Goal: Task Accomplishment & Management: Complete application form

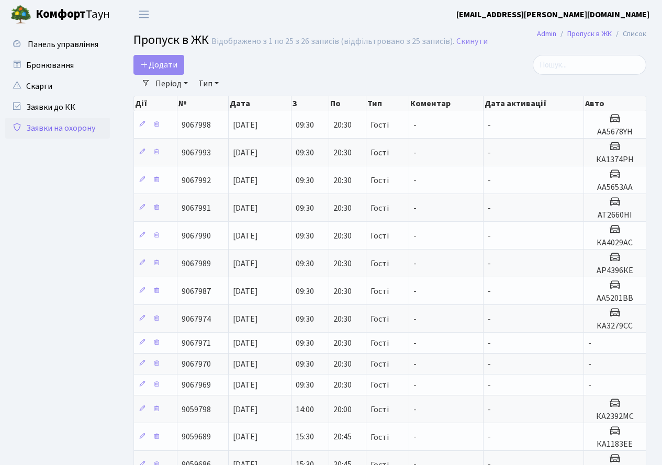
select select "25"
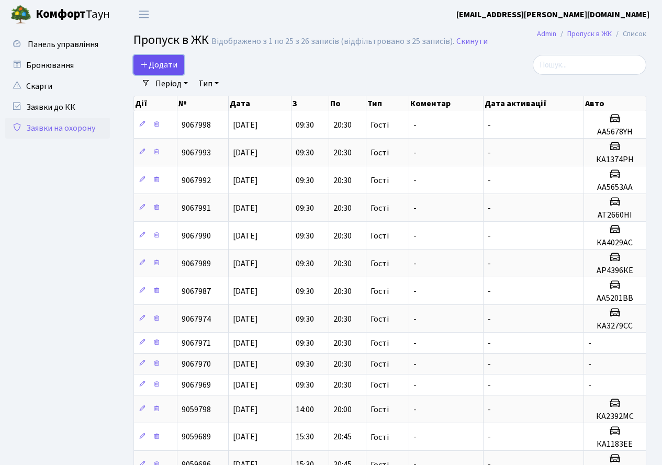
click at [160, 64] on span "Додати" at bounding box center [158, 65] width 37 height 12
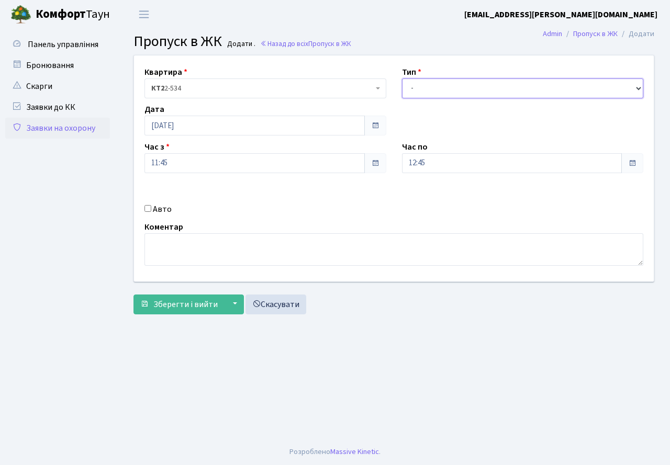
click at [497, 91] on select "- Доставка Таксі Гості Сервіс" at bounding box center [523, 89] width 242 height 20
select select "3"
click at [402, 79] on select "- Доставка Таксі Гості Сервіс" at bounding box center [523, 89] width 242 height 20
click at [455, 173] on div "Квартира <b>КТ2</b>&nbsp;&nbsp;&nbsp;2-534 КТ2 2-534 Тип - Доставка Таксі Гості…" at bounding box center [394, 168] width 536 height 226
click at [441, 168] on input "12:45" at bounding box center [512, 163] width 220 height 20
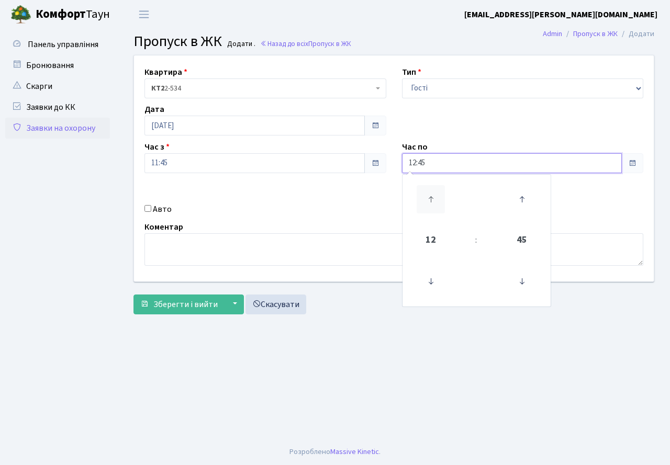
click at [431, 197] on icon at bounding box center [431, 199] width 28 height 28
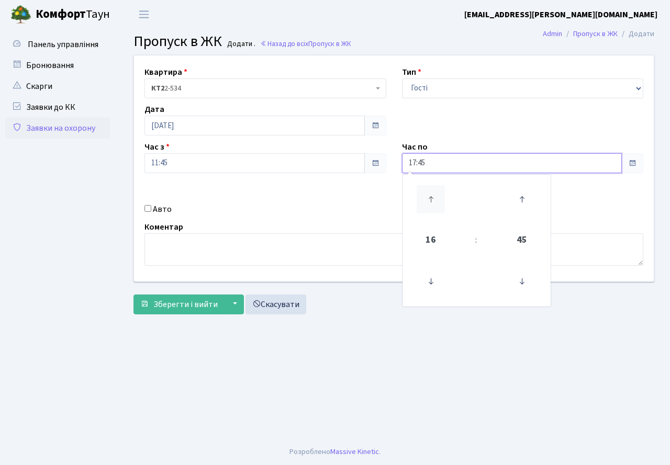
click at [431, 197] on icon at bounding box center [431, 199] width 28 height 28
type input "20:45"
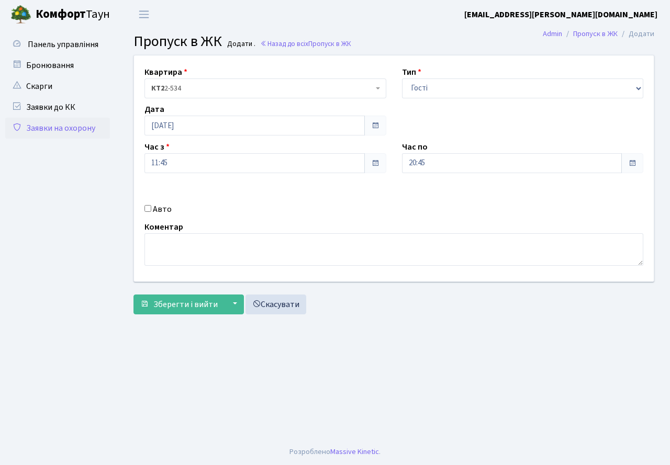
click at [325, 198] on div "Квартира <b>КТ2</b>&nbsp;&nbsp;&nbsp;2-534 КТ2 2-534 Тип - Доставка Таксі Гості…" at bounding box center [394, 168] width 536 height 226
click at [148, 209] on input "Авто" at bounding box center [147, 208] width 7 height 7
checkbox input "true"
type input "КА0466НО"
click at [198, 301] on span "Зберегти і вийти" at bounding box center [185, 305] width 64 height 12
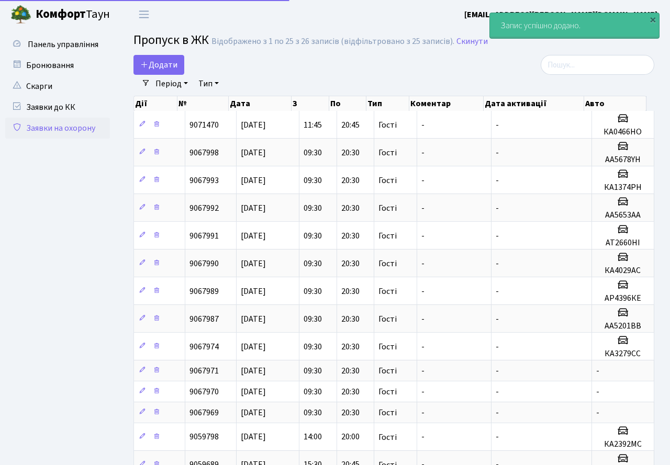
select select "25"
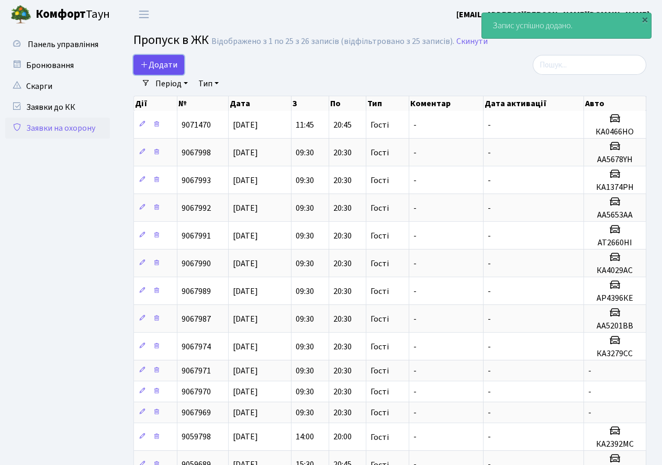
click at [169, 67] on span "Додати" at bounding box center [158, 65] width 37 height 12
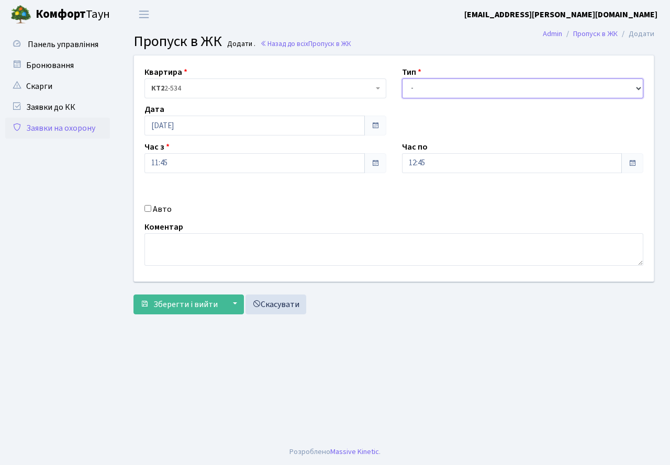
drag, startPoint x: 458, startPoint y: 86, endPoint x: 457, endPoint y: 97, distance: 10.6
click at [458, 86] on select "- Доставка Таксі Гості Сервіс" at bounding box center [523, 89] width 242 height 20
select select "3"
click at [402, 79] on select "- Доставка Таксі Гості Сервіс" at bounding box center [523, 89] width 242 height 20
drag, startPoint x: 438, startPoint y: 167, endPoint x: 438, endPoint y: 173, distance: 6.3
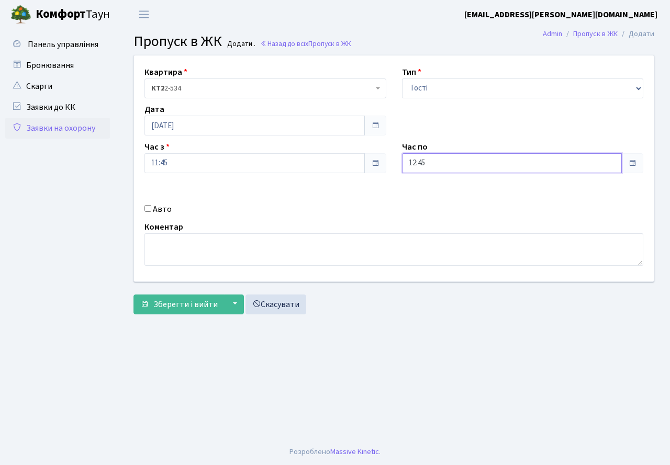
click at [438, 171] on input "12:45" at bounding box center [512, 163] width 220 height 20
click at [431, 192] on icon at bounding box center [431, 199] width 28 height 28
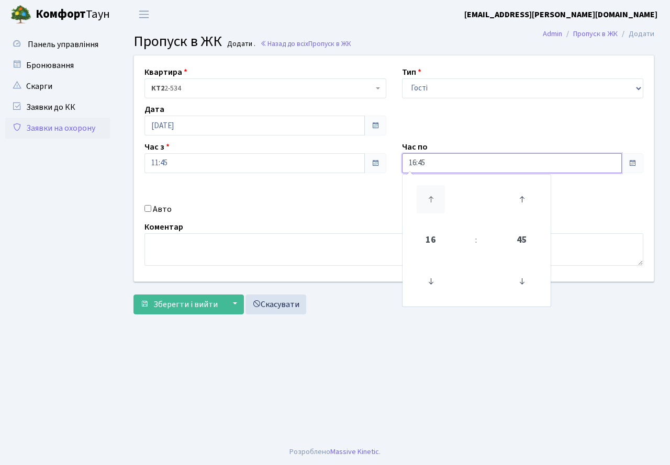
click at [431, 192] on icon at bounding box center [431, 199] width 28 height 28
type input "20:45"
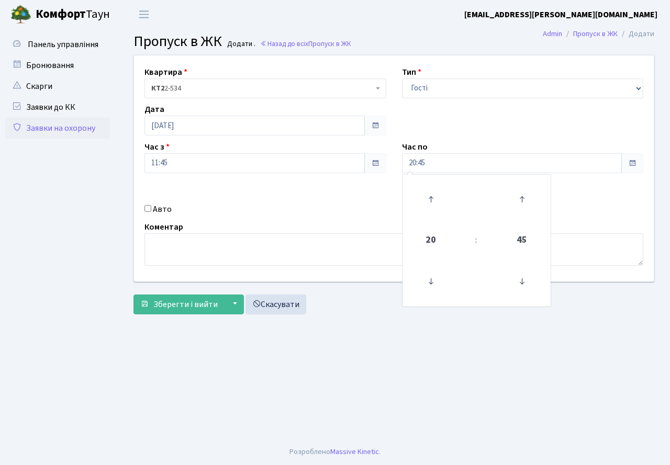
drag, startPoint x: 368, startPoint y: 199, endPoint x: 217, endPoint y: 207, distance: 150.5
click at [367, 199] on div "Квартира <b>КТ2</b>&nbsp;&nbsp;&nbsp;2-534 КТ2 2-534 Тип - Доставка Таксі Гості…" at bounding box center [394, 168] width 536 height 226
click at [149, 208] on input "Авто" at bounding box center [147, 208] width 7 height 7
checkbox input "true"
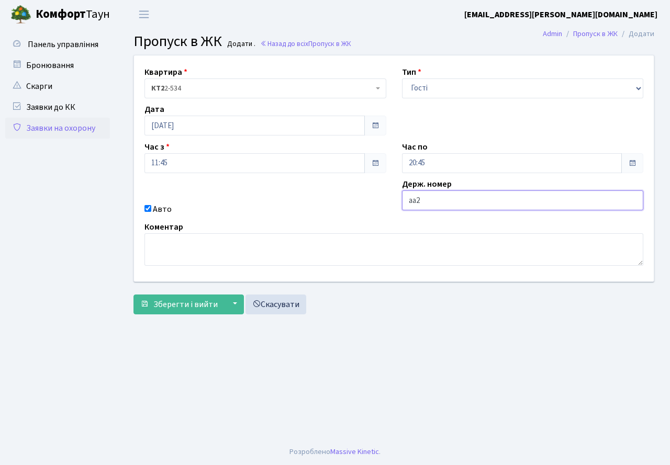
type input "АА2049ІВ"
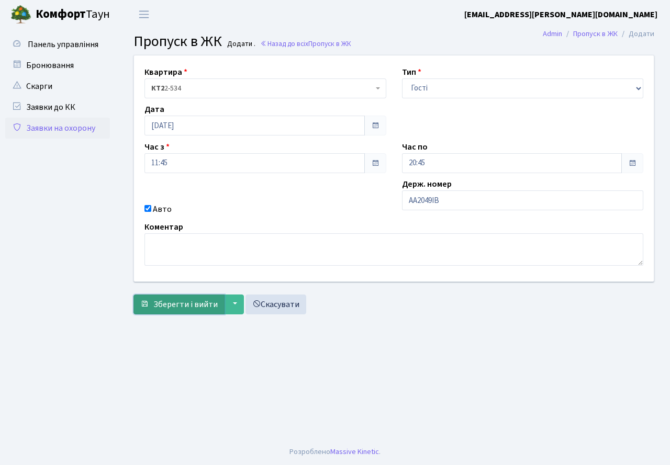
click at [180, 307] on span "Зберегти і вийти" at bounding box center [185, 305] width 64 height 12
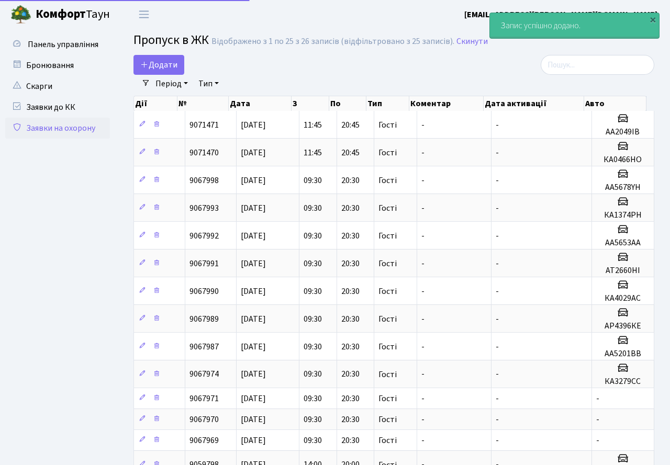
select select "25"
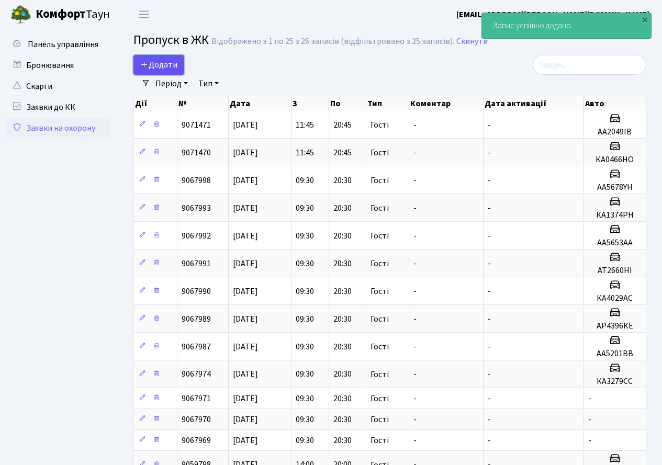
click at [161, 59] on link "Додати" at bounding box center [158, 65] width 51 height 20
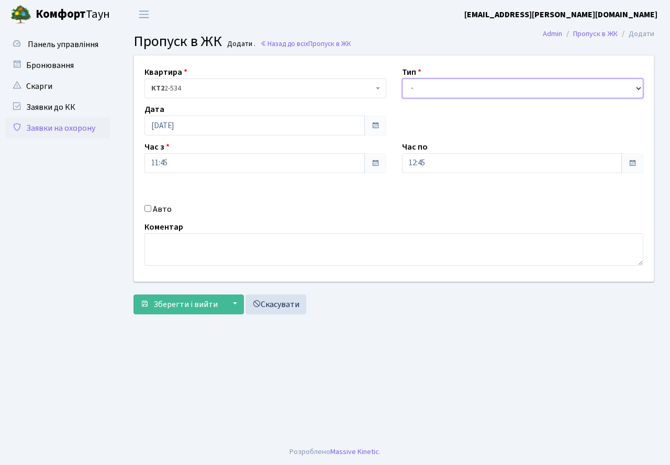
drag, startPoint x: 439, startPoint y: 90, endPoint x: 440, endPoint y: 98, distance: 7.9
click at [440, 98] on select "- Доставка Таксі Гості Сервіс" at bounding box center [523, 89] width 242 height 20
select select "3"
click at [402, 79] on select "- Доставка Таксі Гості Сервіс" at bounding box center [523, 89] width 242 height 20
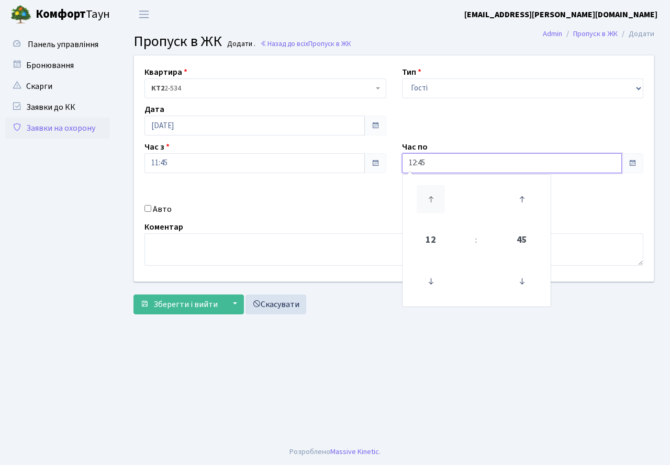
drag, startPoint x: 435, startPoint y: 158, endPoint x: 425, endPoint y: 198, distance: 41.0
click at [436, 161] on input "12:45" at bounding box center [512, 163] width 220 height 20
click at [435, 192] on icon at bounding box center [431, 199] width 28 height 28
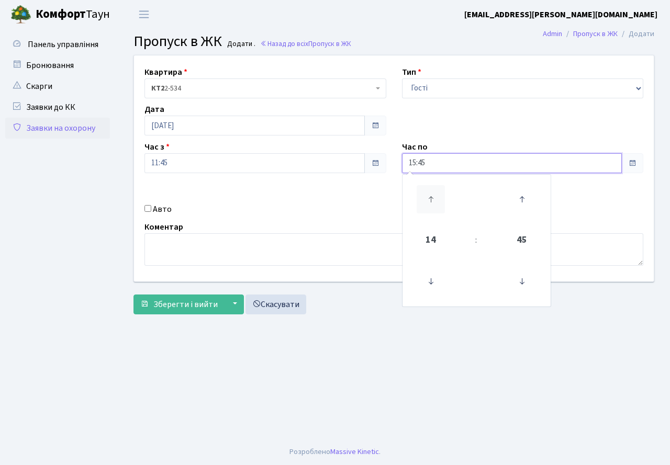
click at [435, 192] on icon at bounding box center [431, 199] width 28 height 28
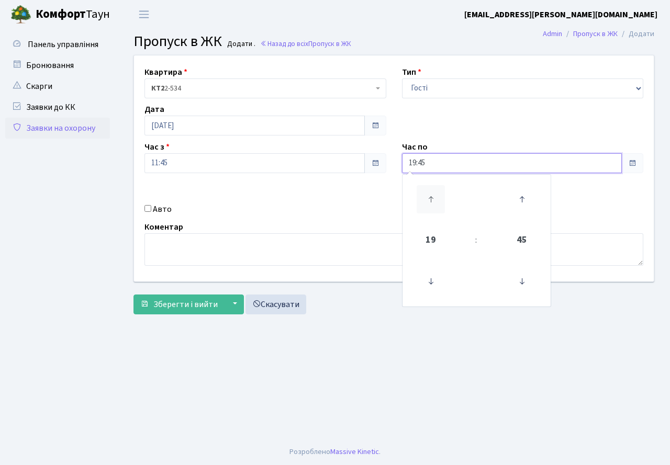
type input "20:45"
drag, startPoint x: 299, startPoint y: 197, endPoint x: 286, endPoint y: 195, distance: 13.3
click at [299, 197] on div "Квартира <b>КТ2</b>&nbsp;&nbsp;&nbsp;2-534 КТ2 2-534 Тип - Доставка Таксі Гості…" at bounding box center [394, 168] width 536 height 226
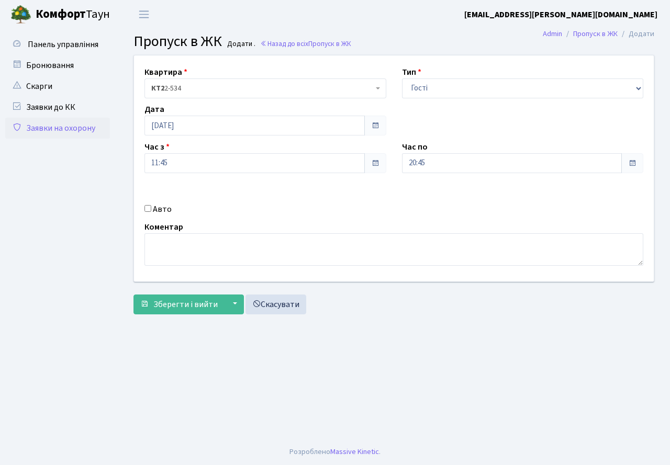
click at [149, 210] on input "Авто" at bounding box center [147, 208] width 7 height 7
checkbox input "true"
type input "АІ3197РС"
click at [189, 308] on span "Зберегти і вийти" at bounding box center [185, 305] width 64 height 12
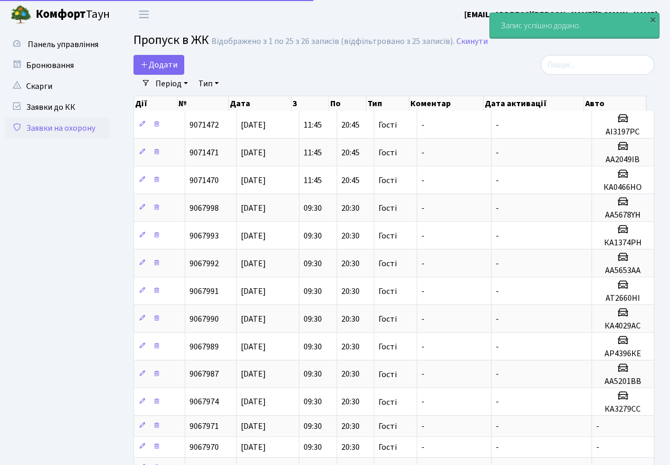
select select "25"
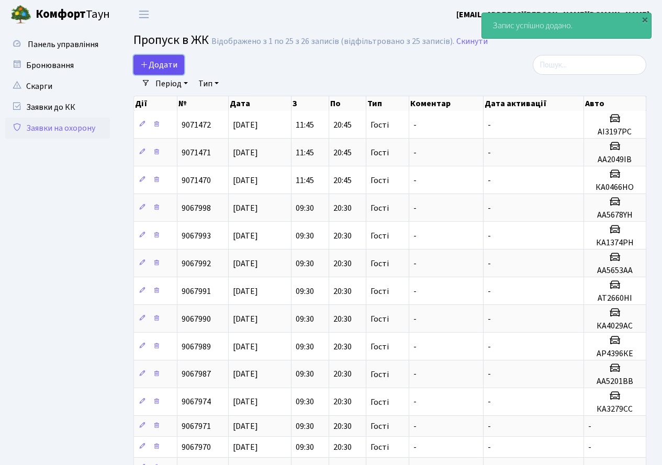
click at [152, 63] on span "Додати" at bounding box center [158, 65] width 37 height 12
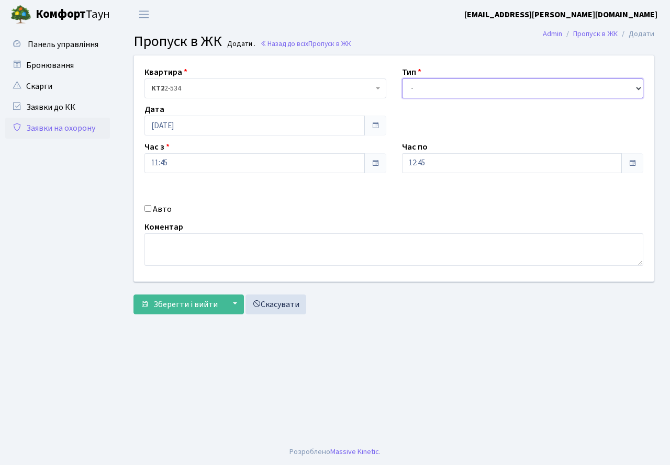
drag, startPoint x: 420, startPoint y: 90, endPoint x: 422, endPoint y: 96, distance: 6.8
click at [420, 90] on select "- Доставка Таксі Гості Сервіс" at bounding box center [523, 89] width 242 height 20
select select "3"
click at [402, 79] on select "- Доставка Таксі Гості Сервіс" at bounding box center [523, 89] width 242 height 20
click at [433, 154] on input "12:45" at bounding box center [512, 163] width 220 height 20
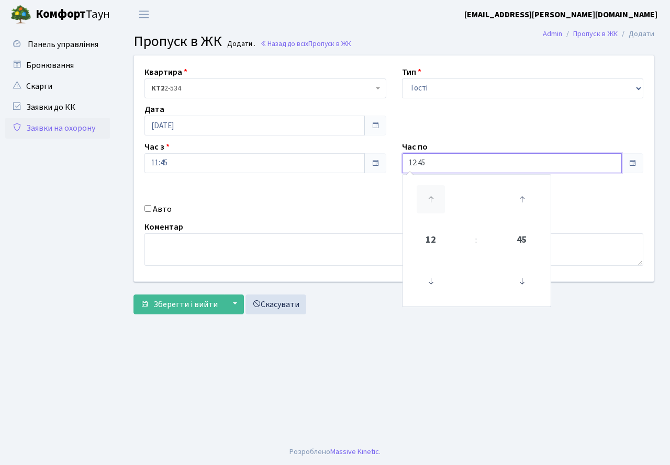
click at [425, 191] on icon at bounding box center [431, 199] width 28 height 28
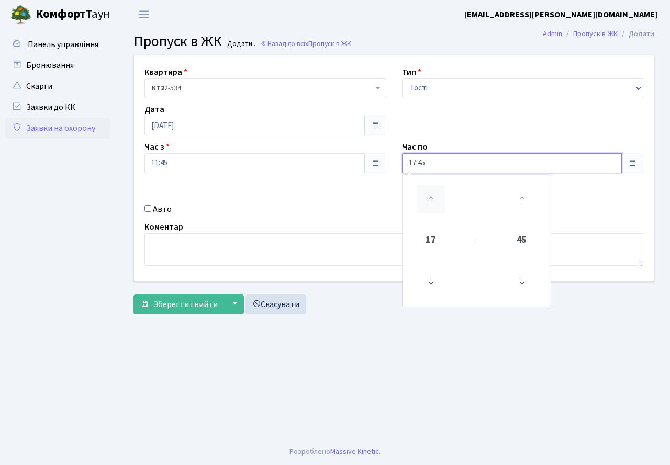
click at [425, 191] on icon at bounding box center [431, 199] width 28 height 28
type input "20:45"
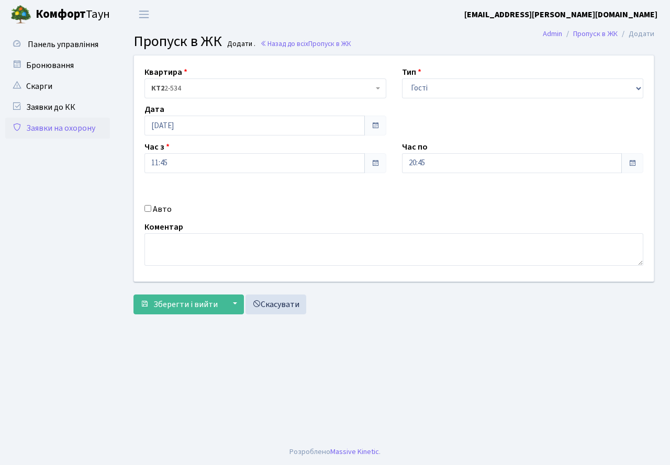
drag, startPoint x: 323, startPoint y: 204, endPoint x: 110, endPoint y: 218, distance: 213.5
click at [306, 207] on div "Авто" at bounding box center [266, 209] width 258 height 13
click at [146, 208] on input "Авто" at bounding box center [147, 208] width 7 height 7
checkbox input "true"
type input "АІ1793РО"
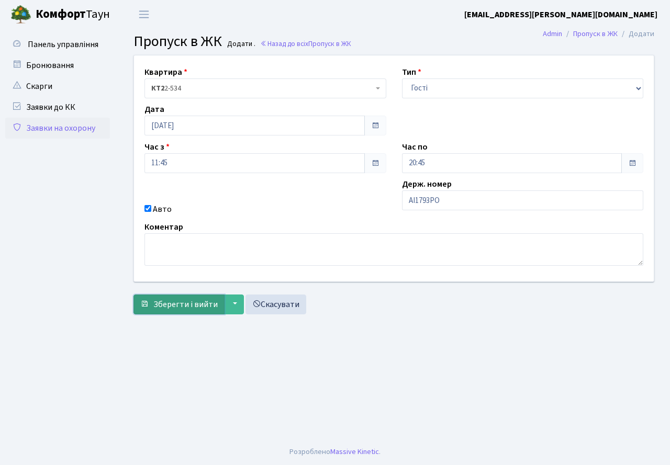
click at [175, 310] on span "Зберегти і вийти" at bounding box center [185, 305] width 64 height 12
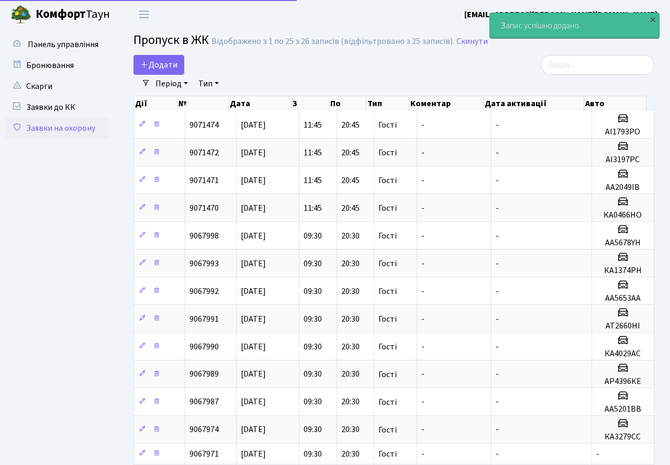
select select "25"
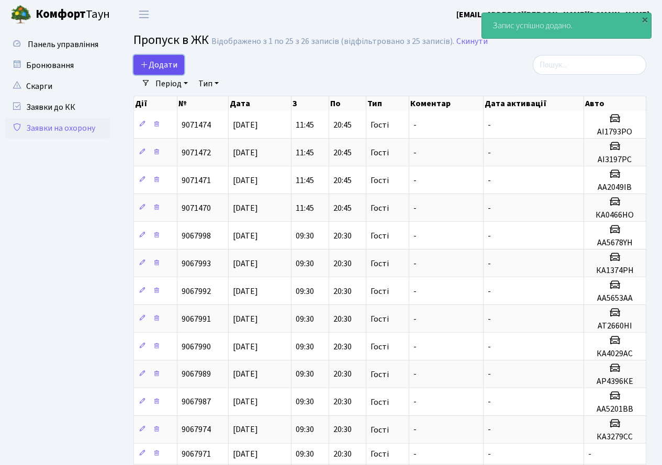
click at [168, 65] on span "Додати" at bounding box center [158, 65] width 37 height 12
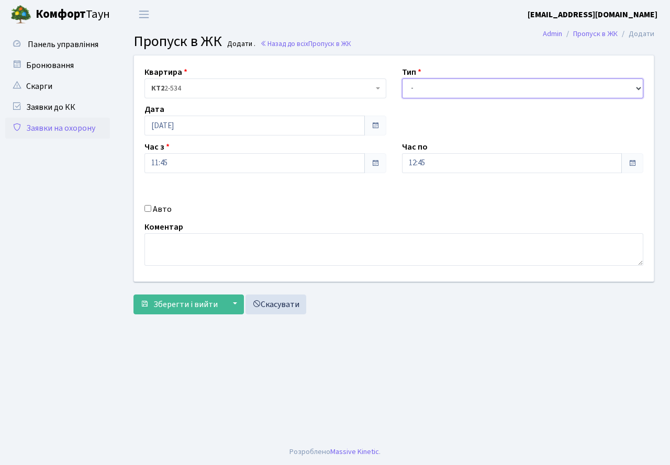
drag, startPoint x: 435, startPoint y: 87, endPoint x: 438, endPoint y: 95, distance: 8.9
click at [435, 87] on select "- Доставка Таксі Гості Сервіс" at bounding box center [523, 89] width 242 height 20
select select "3"
click at [402, 79] on select "- Доставка Таксі Гості Сервіс" at bounding box center [523, 89] width 242 height 20
drag, startPoint x: 440, startPoint y: 165, endPoint x: 439, endPoint y: 173, distance: 7.4
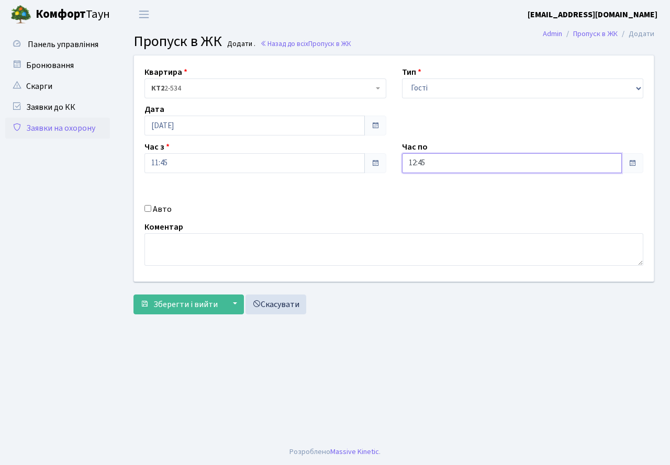
click at [439, 173] on input "12:45" at bounding box center [512, 163] width 220 height 20
click at [430, 193] on icon at bounding box center [431, 199] width 28 height 28
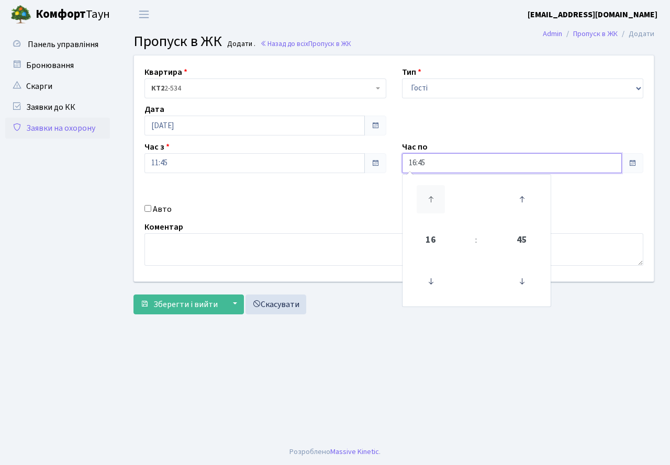
click at [430, 193] on icon at bounding box center [431, 199] width 28 height 28
click at [432, 191] on icon at bounding box center [431, 199] width 28 height 28
type input "20:45"
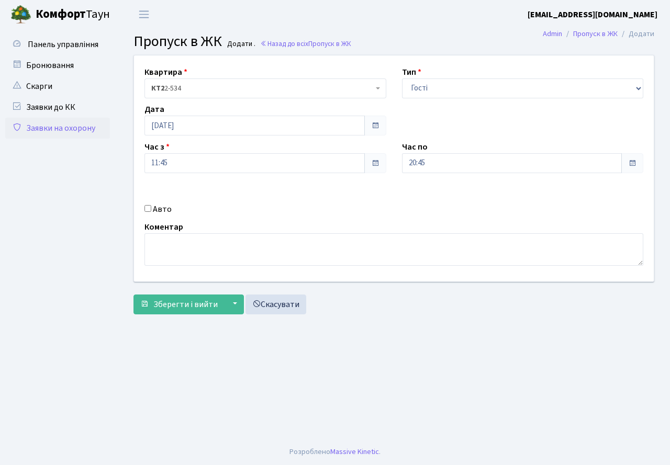
drag, startPoint x: 331, startPoint y: 203, endPoint x: 251, endPoint y: 185, distance: 81.5
click at [326, 203] on div "Авто" at bounding box center [266, 209] width 258 height 13
click at [150, 206] on input "Авто" at bounding box center [147, 208] width 7 height 7
checkbox input "true"
type input "ВІ8226ЕВ"
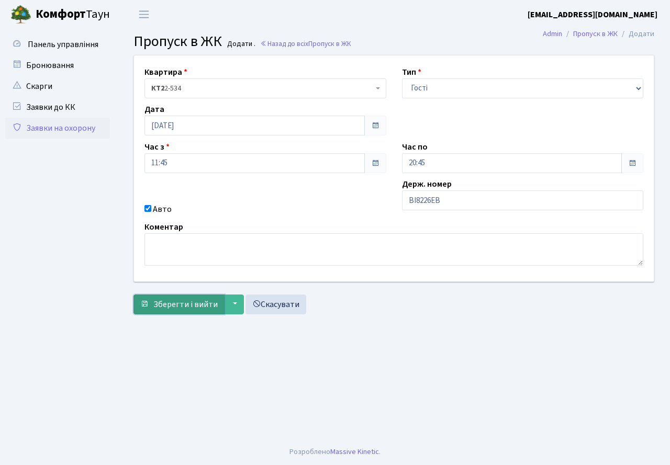
click at [172, 303] on span "Зберегти і вийти" at bounding box center [185, 305] width 64 height 12
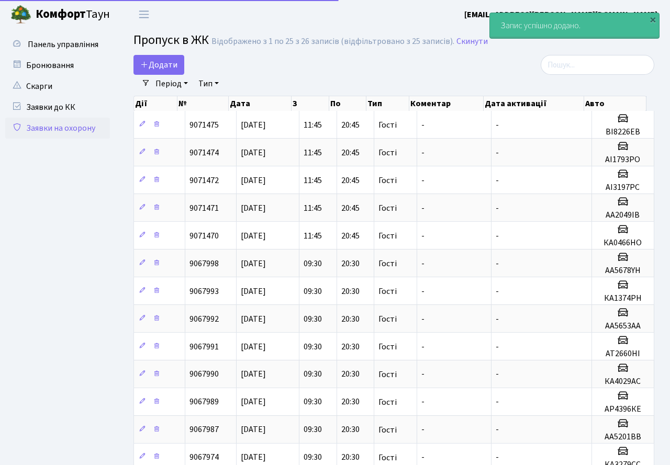
select select "25"
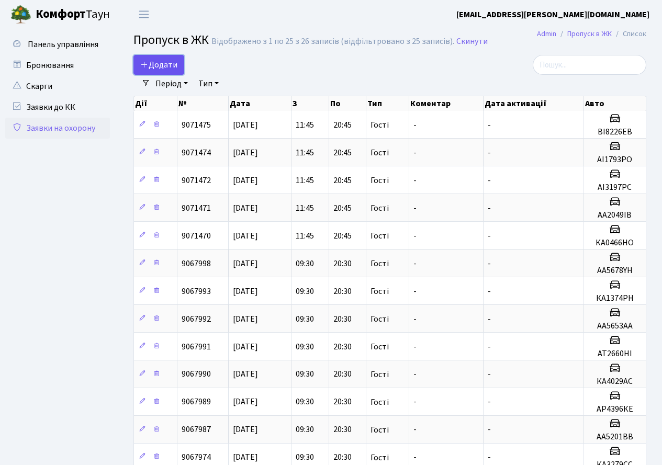
click at [164, 59] on span "Додати" at bounding box center [158, 65] width 37 height 12
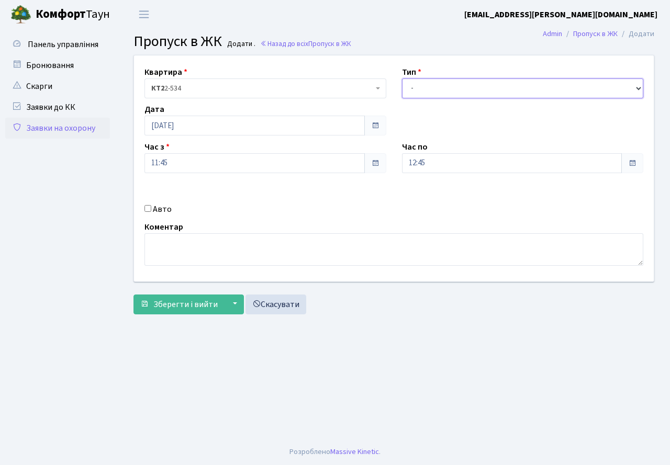
drag, startPoint x: 424, startPoint y: 86, endPoint x: 426, endPoint y: 94, distance: 8.1
click at [424, 86] on select "- Доставка Таксі Гості Сервіс" at bounding box center [523, 89] width 242 height 20
select select "3"
click at [402, 79] on select "- Доставка Таксі Гості Сервіс" at bounding box center [523, 89] width 242 height 20
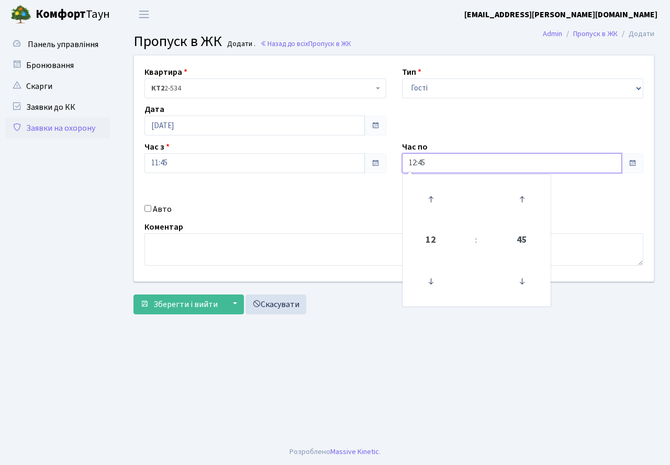
click at [442, 169] on input "12:45" at bounding box center [512, 163] width 220 height 20
click at [433, 192] on icon at bounding box center [431, 199] width 28 height 28
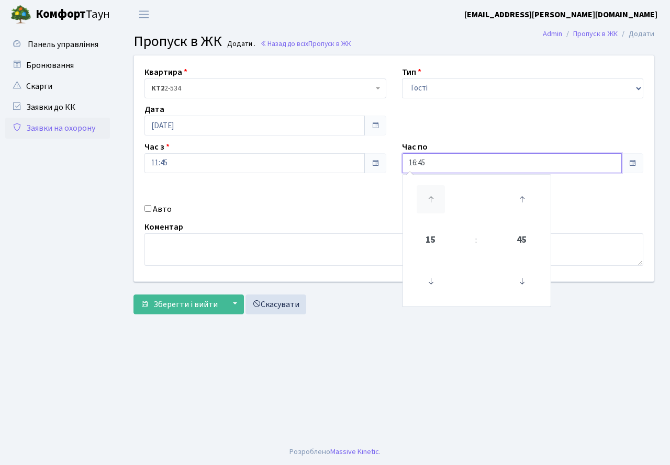
click at [433, 192] on icon at bounding box center [431, 199] width 28 height 28
type input "20:45"
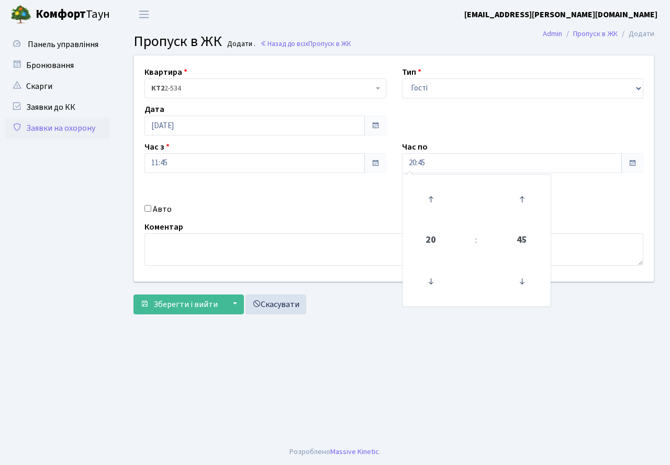
click at [330, 203] on div "Квартира <b>КТ2</b>&nbsp;&nbsp;&nbsp;2-534 КТ2 2-534 Тип - Доставка Таксі Гості…" at bounding box center [394, 168] width 536 height 226
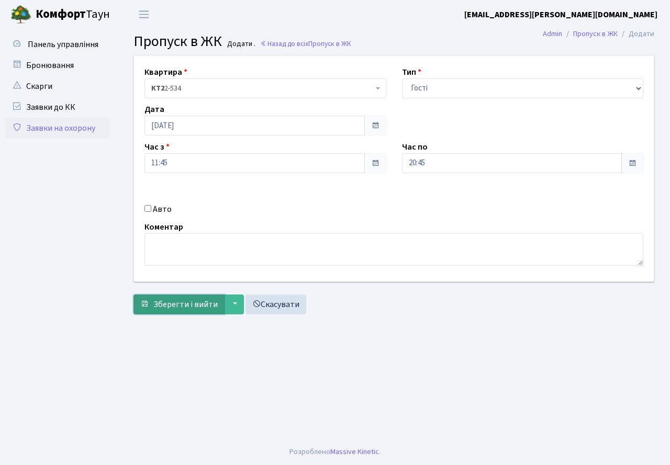
click at [187, 309] on span "Зберегти і вийти" at bounding box center [185, 305] width 64 height 12
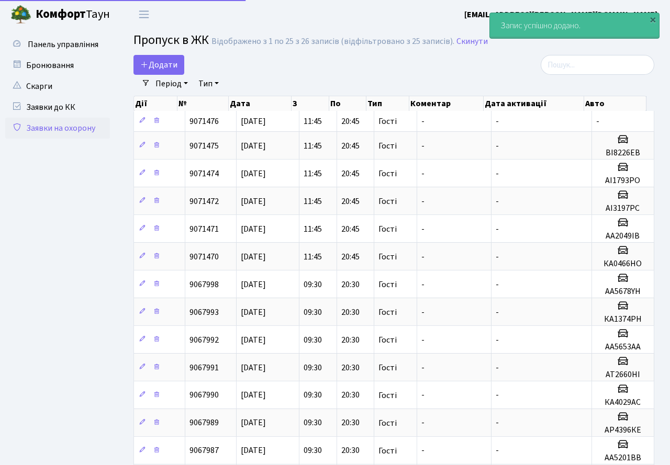
select select "25"
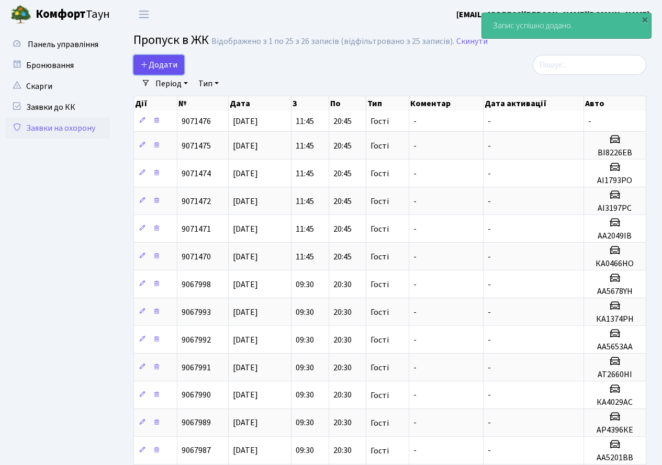
click at [162, 67] on span "Додати" at bounding box center [158, 65] width 37 height 12
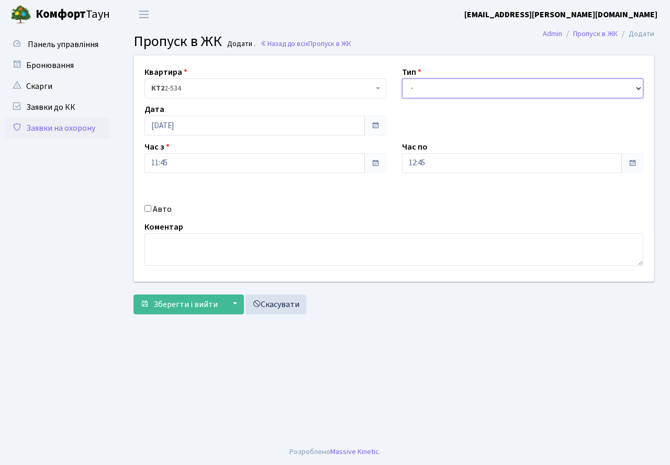
click at [420, 91] on select "- Доставка Таксі Гості Сервіс" at bounding box center [523, 89] width 242 height 20
select select "3"
click at [402, 79] on select "- Доставка Таксі Гості Сервіс" at bounding box center [523, 89] width 242 height 20
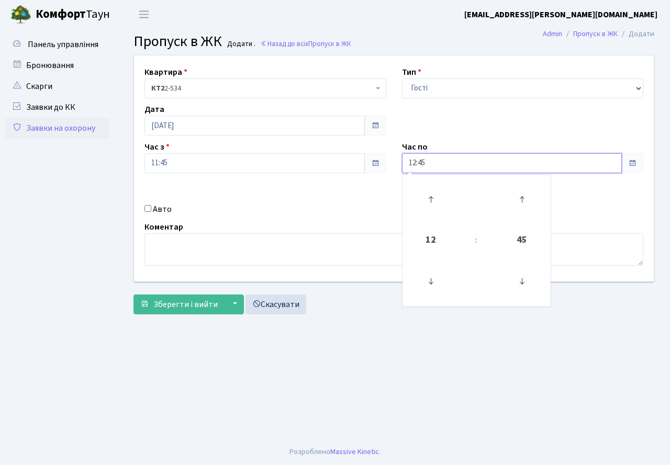
click at [436, 161] on input "12:45" at bounding box center [512, 163] width 220 height 20
click at [427, 191] on icon at bounding box center [431, 199] width 28 height 28
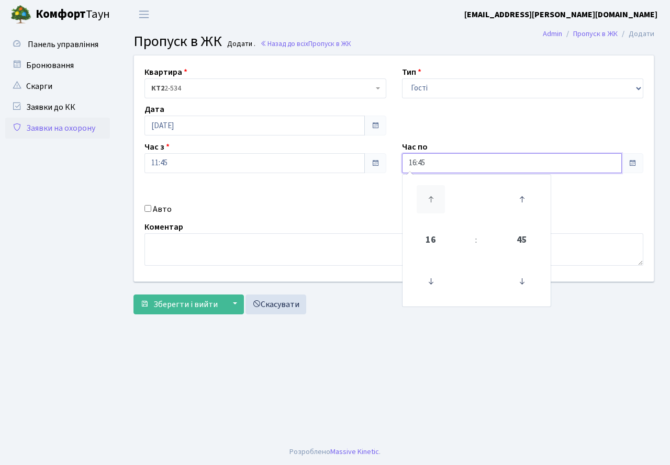
click at [427, 191] on icon at bounding box center [431, 199] width 28 height 28
type input "20:45"
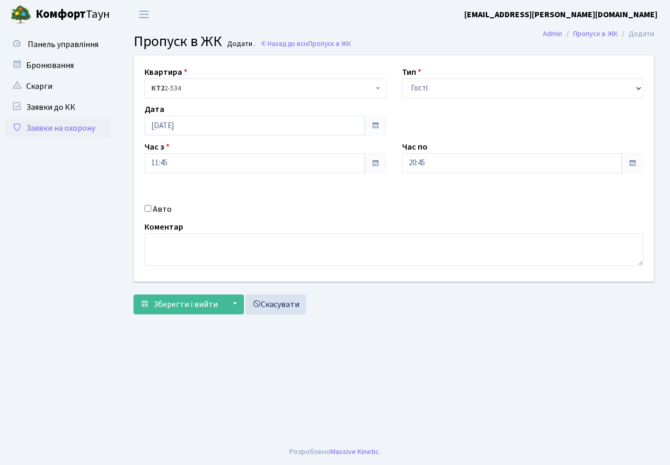
click at [352, 205] on div "Авто" at bounding box center [266, 209] width 258 height 13
click at [190, 301] on span "Зберегти і вийти" at bounding box center [185, 305] width 64 height 12
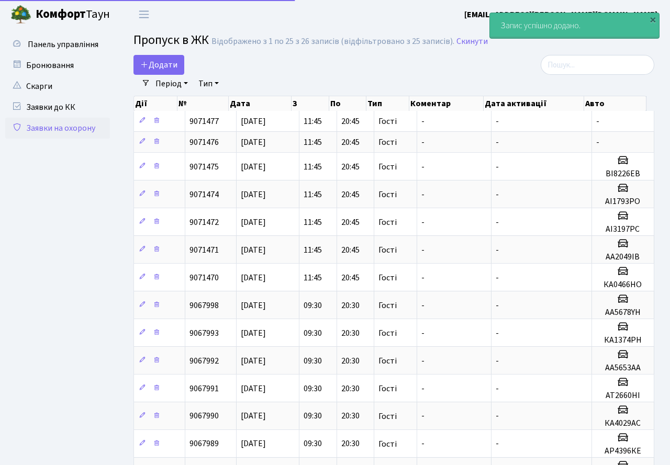
select select "25"
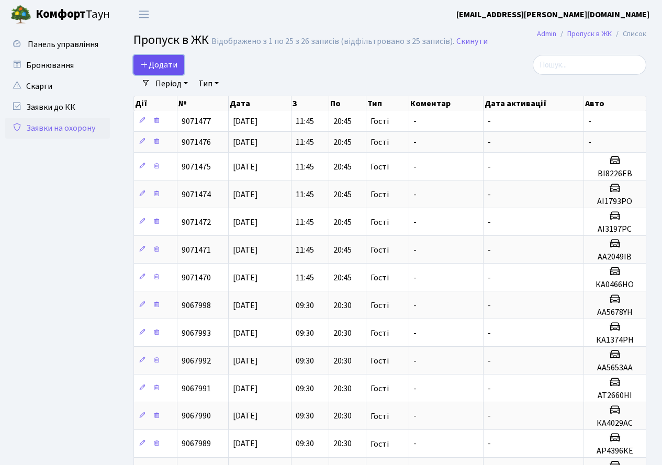
click at [171, 62] on span "Додати" at bounding box center [158, 65] width 37 height 12
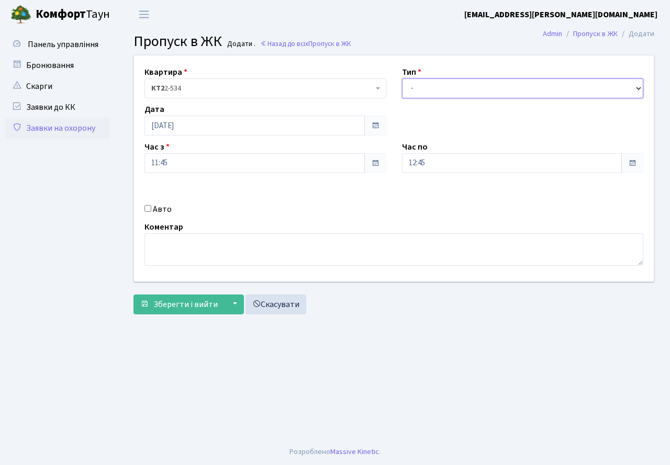
drag, startPoint x: 440, startPoint y: 92, endPoint x: 442, endPoint y: 97, distance: 5.6
click at [441, 95] on select "- Доставка Таксі Гості Сервіс" at bounding box center [523, 89] width 242 height 20
select select "3"
click at [402, 79] on select "- Доставка Таксі Гості Сервіс" at bounding box center [523, 89] width 242 height 20
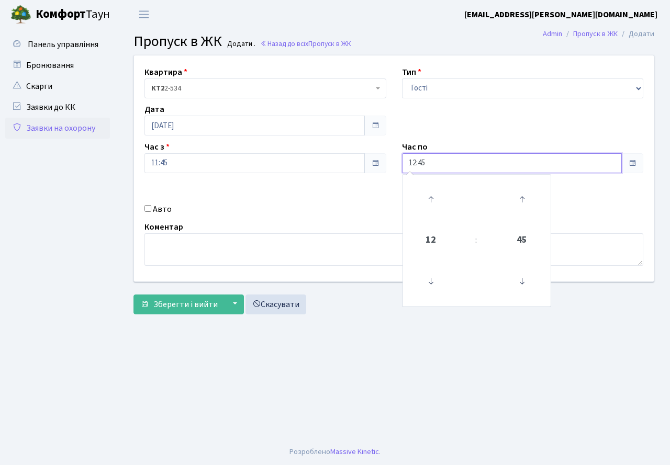
click at [433, 172] on input "12:45" at bounding box center [512, 163] width 220 height 20
click at [427, 183] on link at bounding box center [430, 200] width 31 height 38
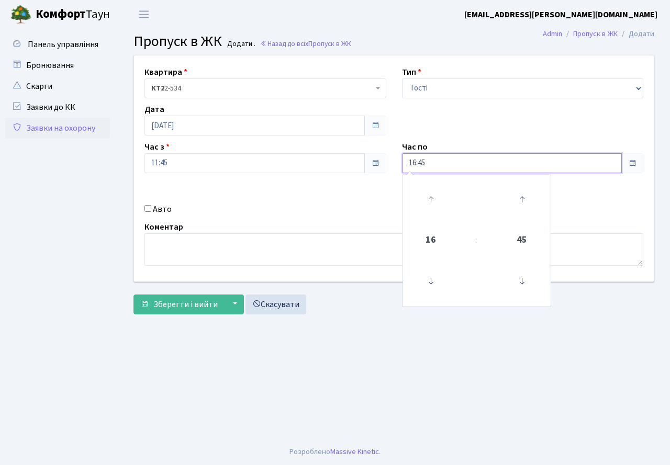
click at [427, 183] on link at bounding box center [430, 200] width 31 height 38
click at [422, 184] on link at bounding box center [430, 200] width 31 height 38
type input "20:45"
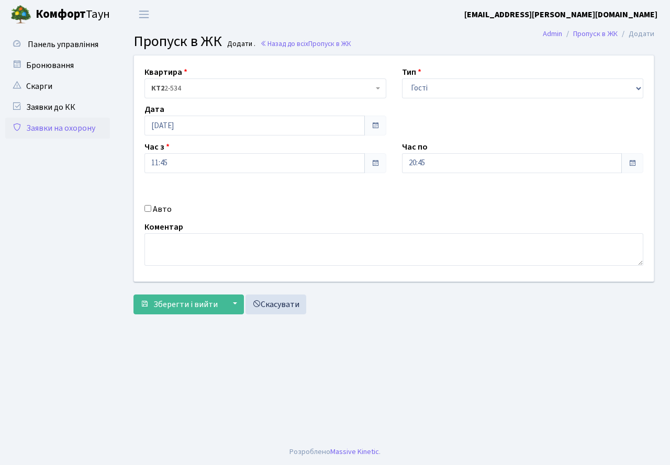
drag, startPoint x: 348, startPoint y: 200, endPoint x: 193, endPoint y: 221, distance: 156.4
click at [340, 204] on div "Квартира <b>КТ2</b>&nbsp;&nbsp;&nbsp;2-534 КТ2 2-534 Тип - Доставка Таксі Гості…" at bounding box center [394, 168] width 536 height 226
click at [177, 304] on span "Зберегти і вийти" at bounding box center [185, 305] width 64 height 12
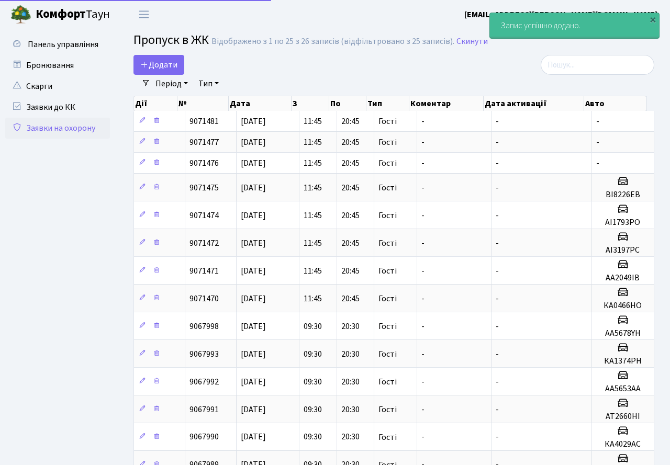
select select "25"
